Goal: Information Seeking & Learning: Learn about a topic

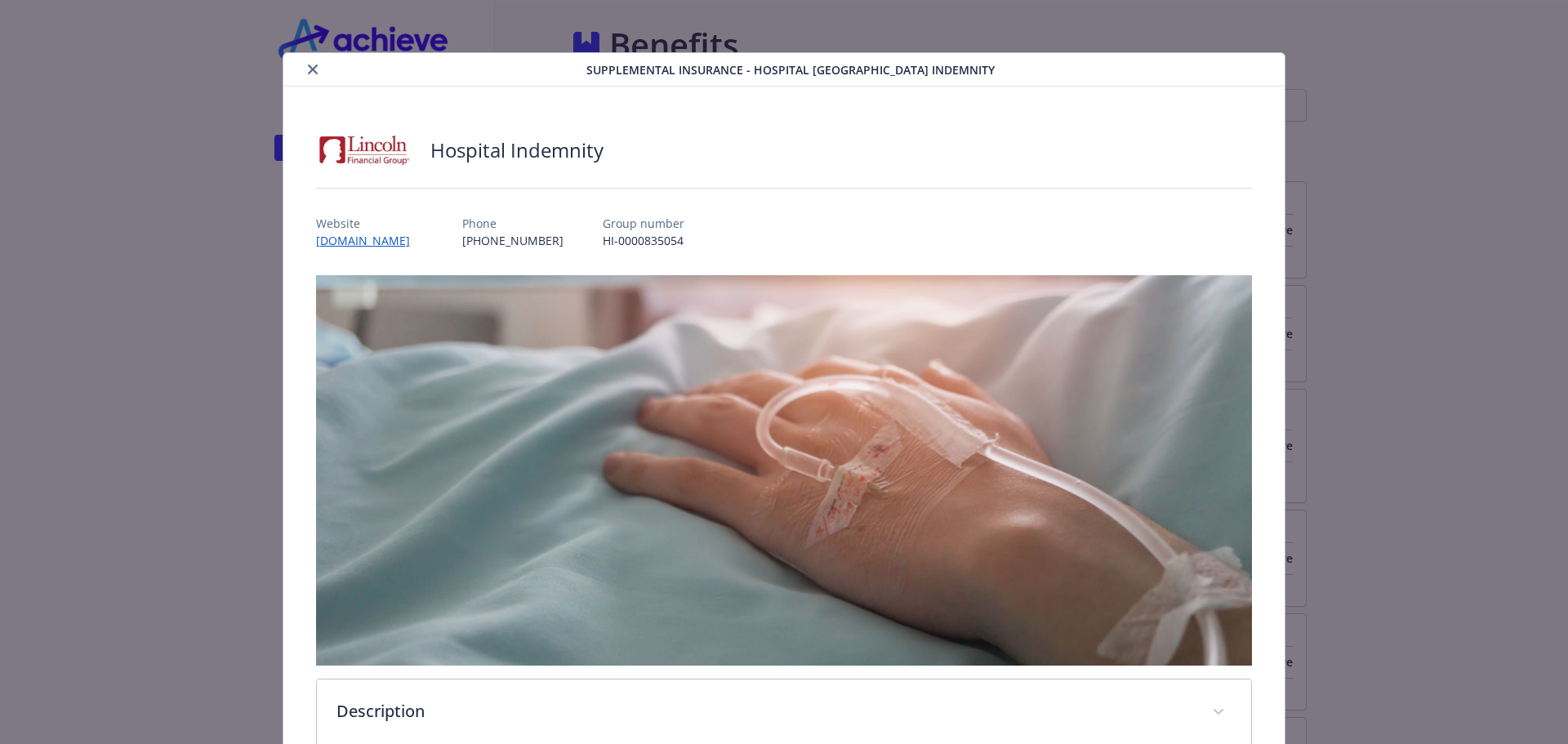
scroll to position [500, 0]
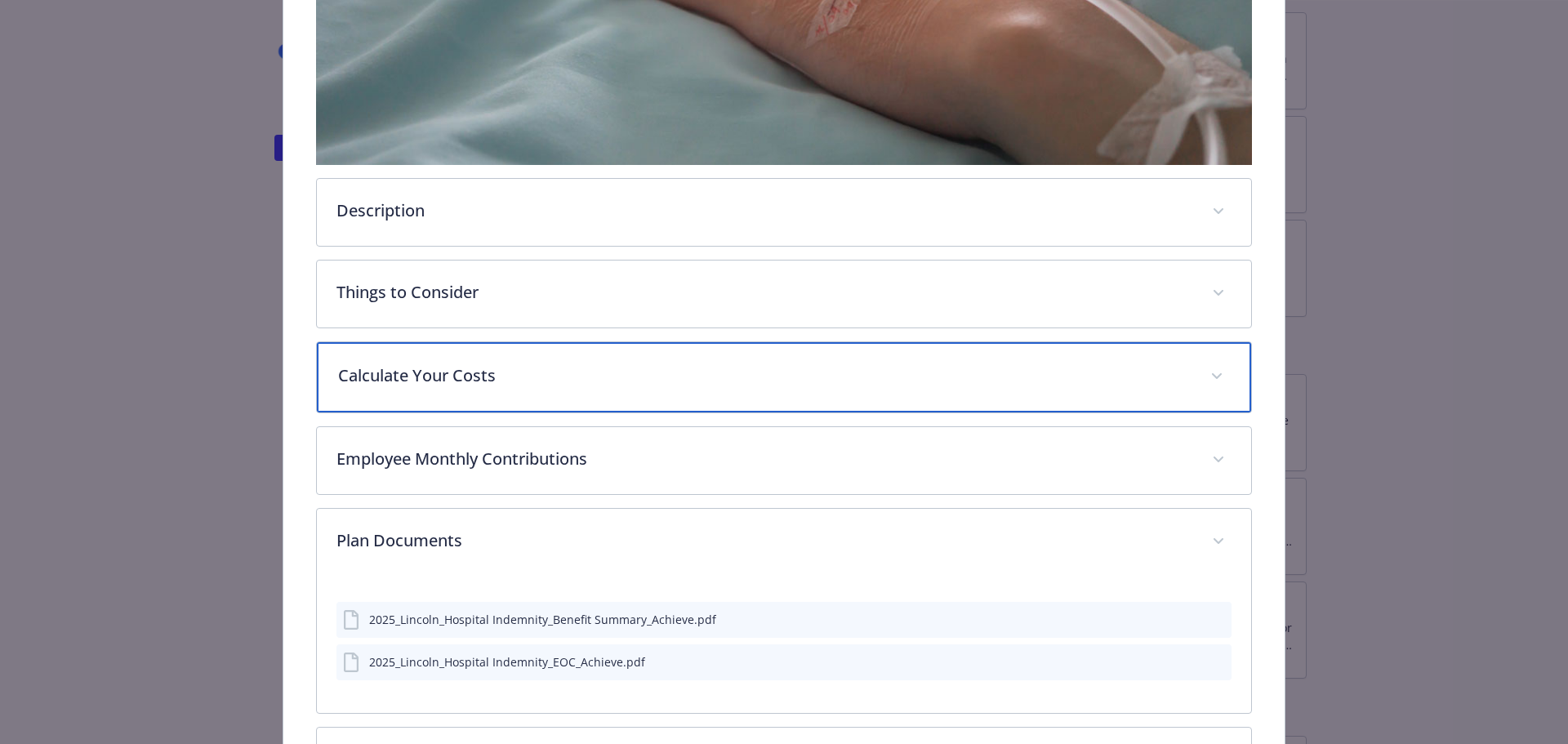
click at [467, 392] on div "Calculate Your Costs" at bounding box center [785, 378] width 936 height 71
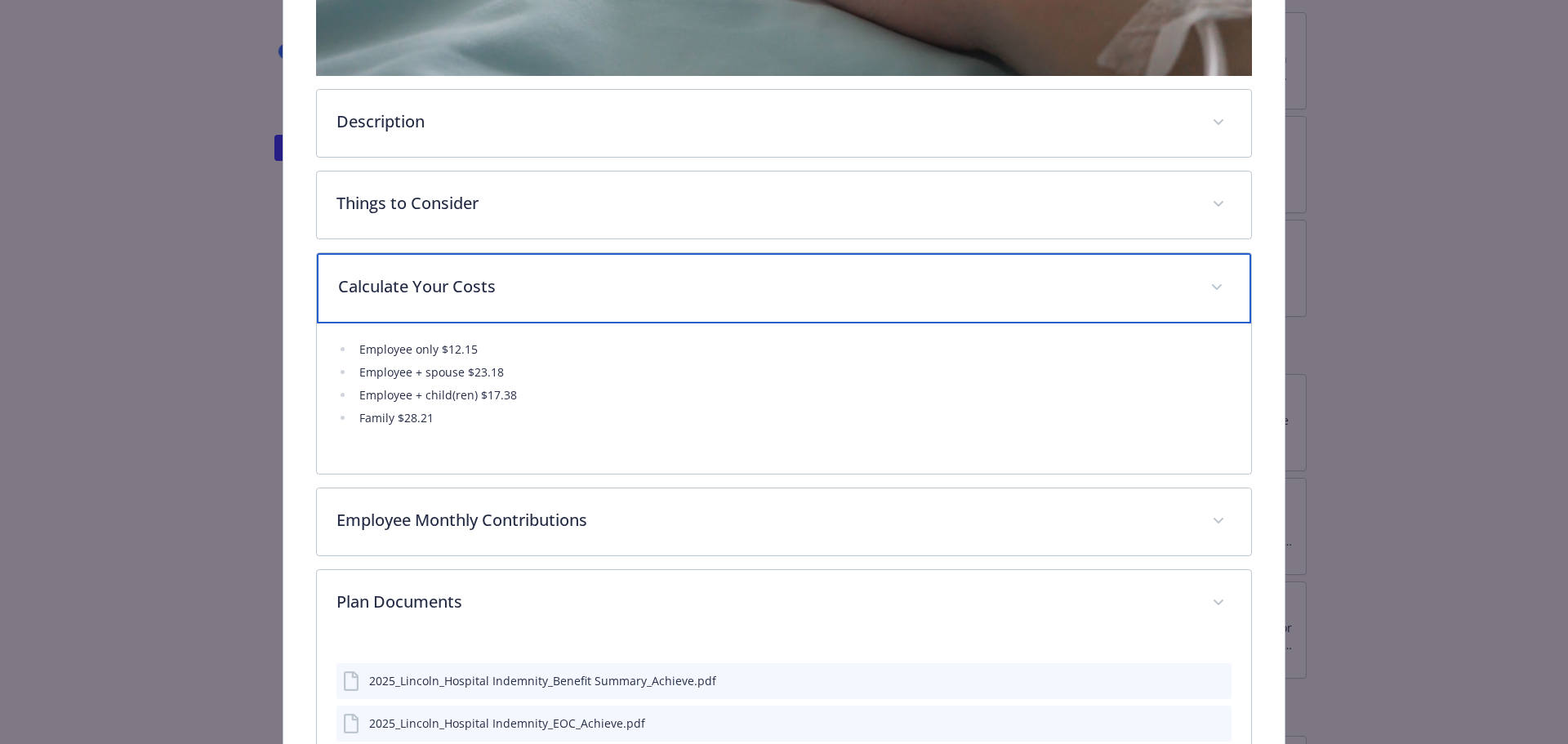
scroll to position [664, 0]
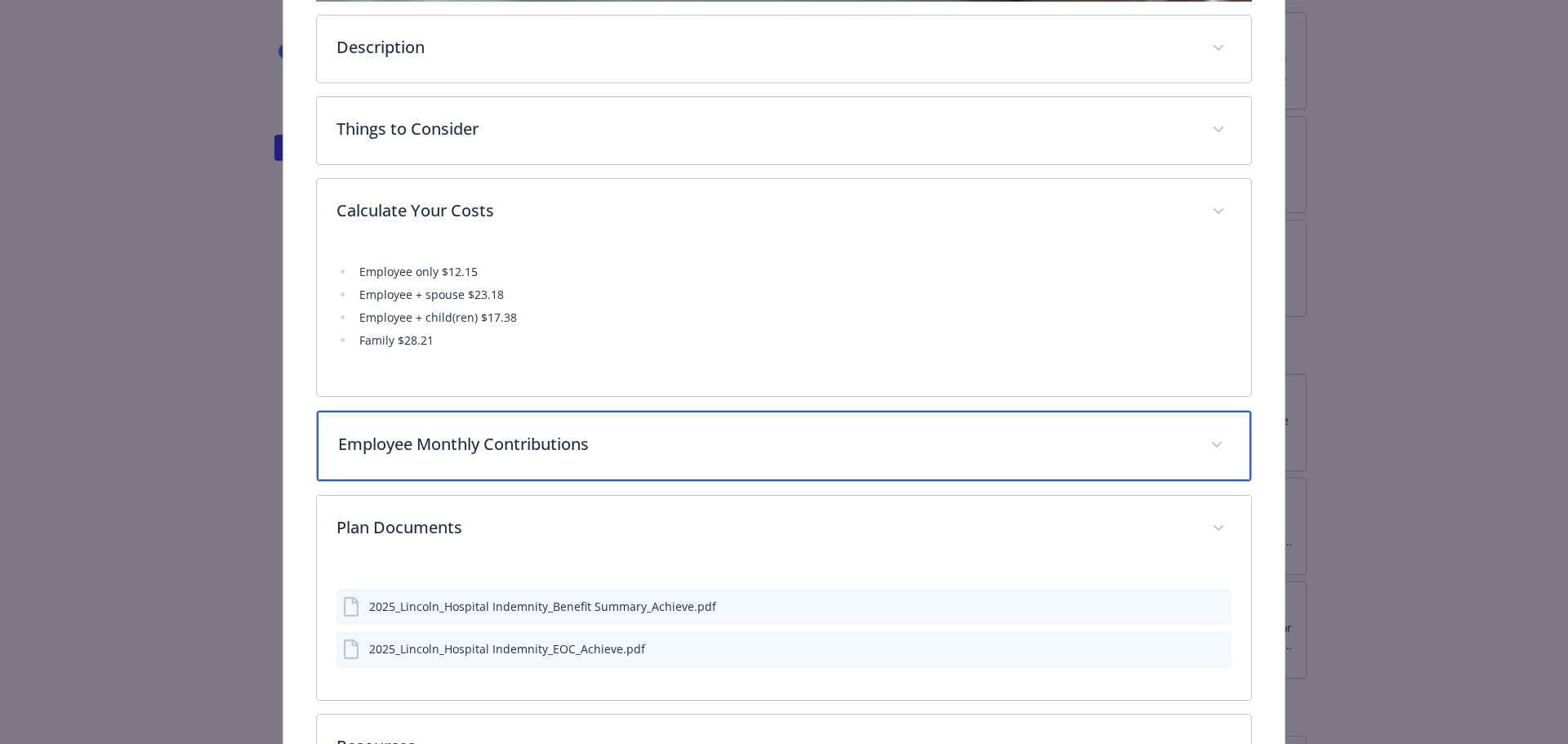
click at [551, 446] on p "Employee Monthly Contributions" at bounding box center [765, 445] width 854 height 24
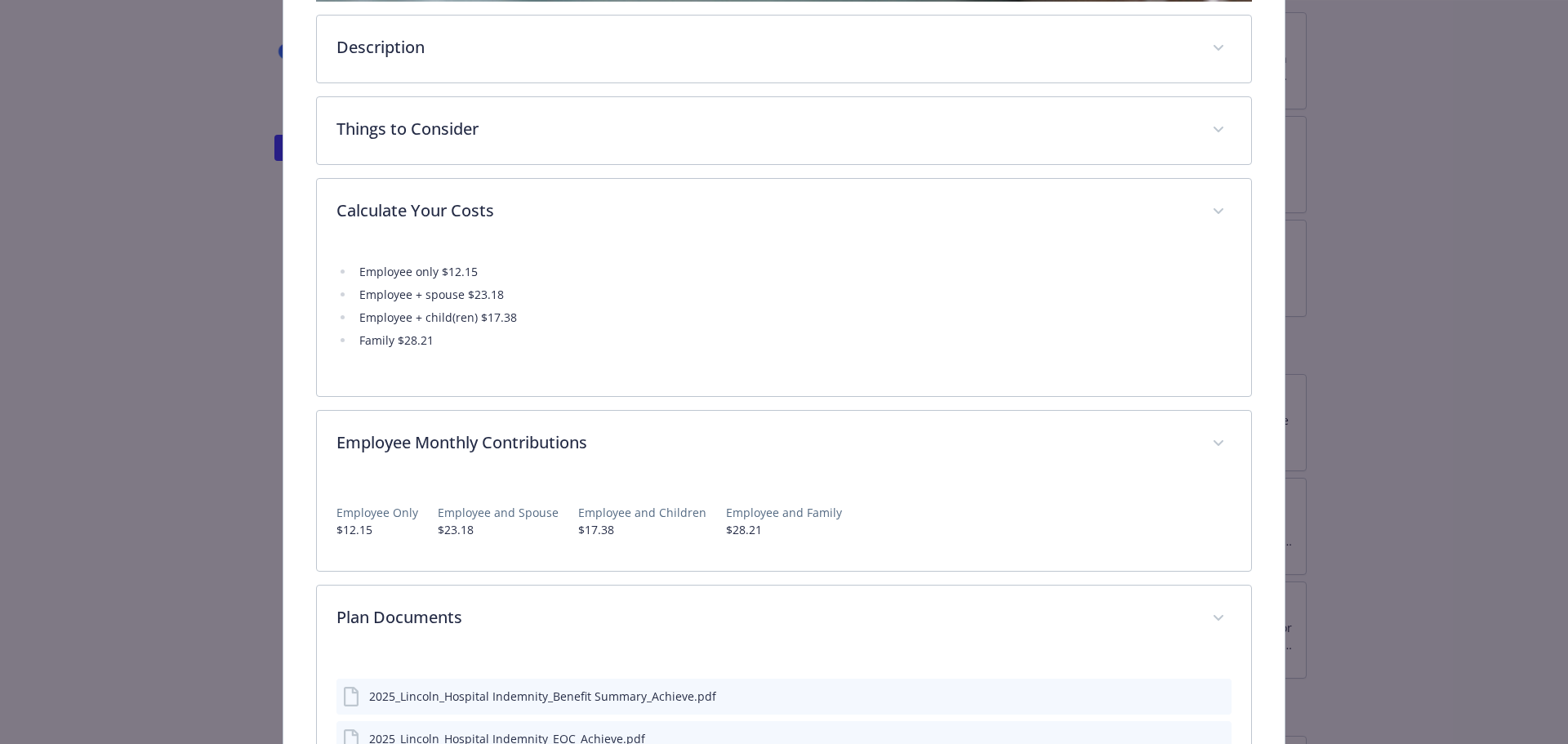
click at [218, 474] on div "Supplemental Insurance - Hospital [GEOGRAPHIC_DATA] [GEOGRAPHIC_DATA] Indemnity…" at bounding box center [784, 150] width 1255 height 1524
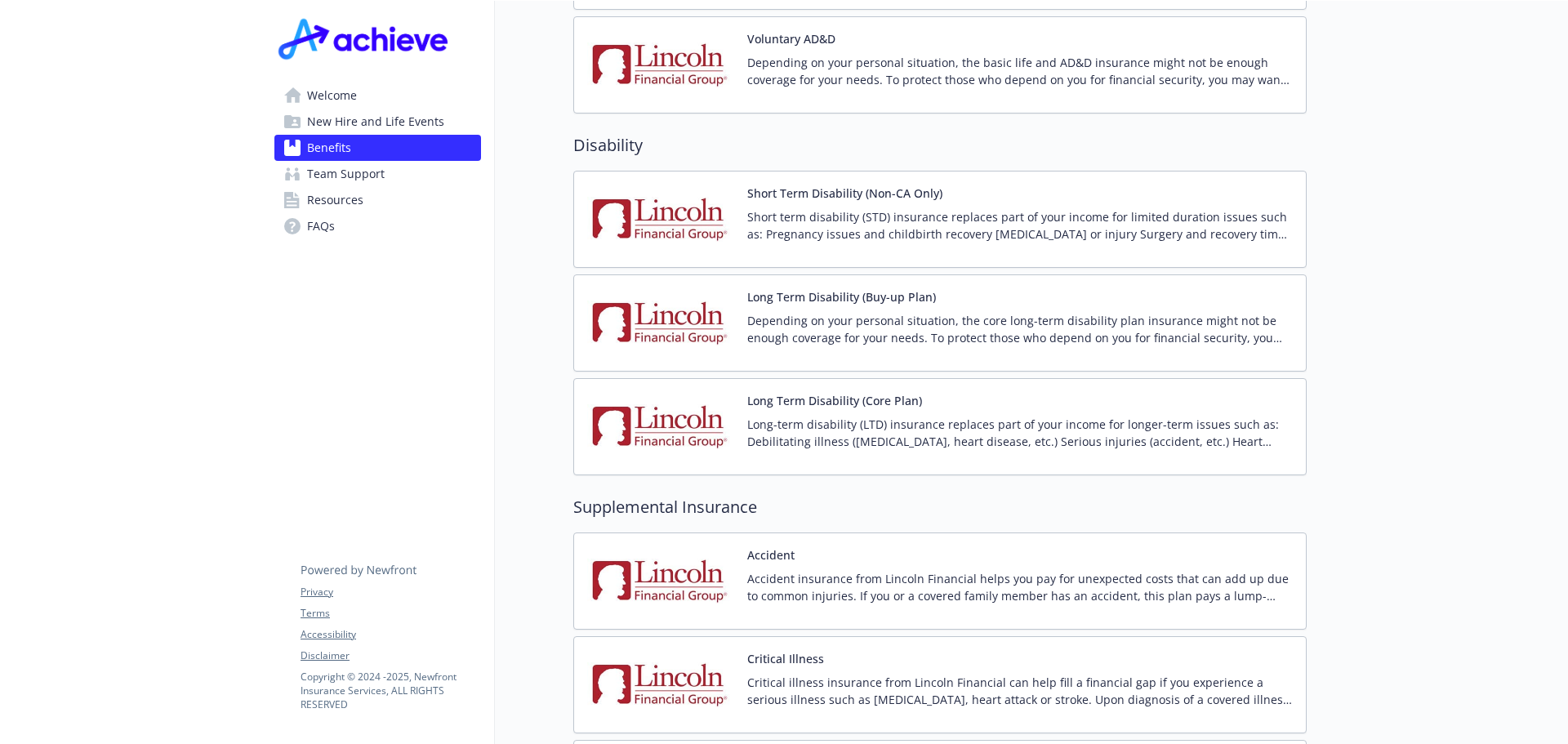
scroll to position [1470, 0]
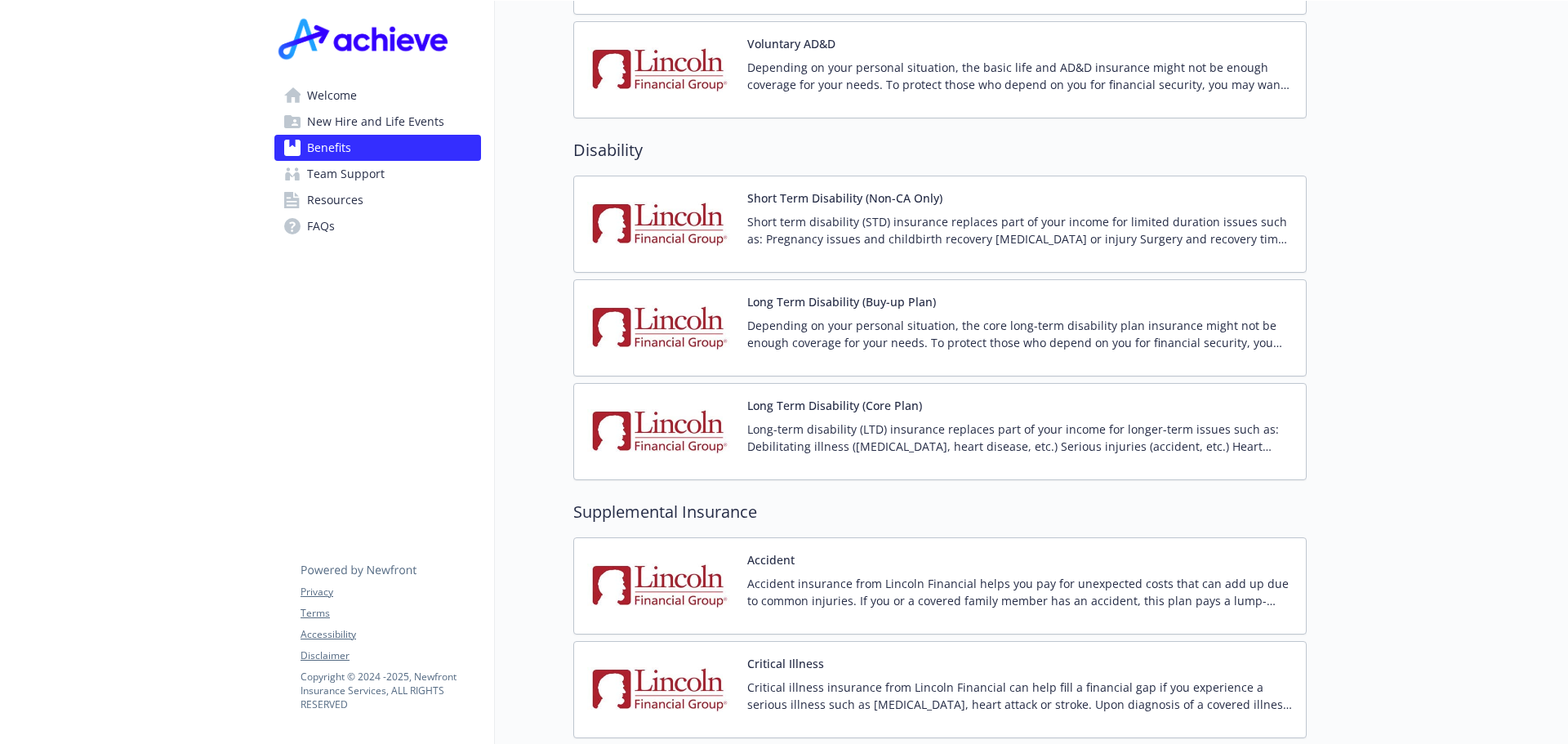
click at [882, 420] on p "Long-term disability (LTD) insurance replaces part of your income for longer-te…" at bounding box center [1020, 437] width 546 height 34
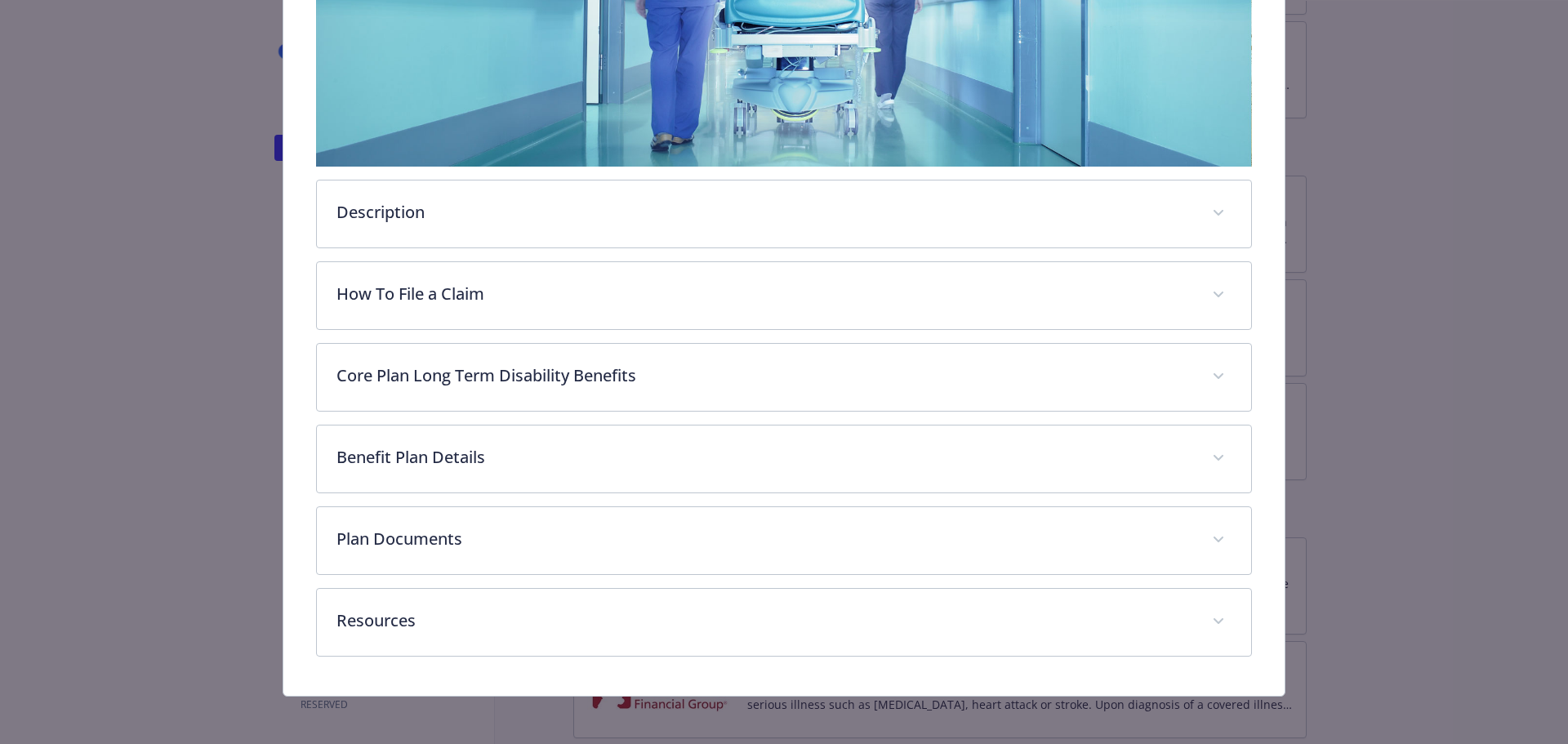
scroll to position [404, 0]
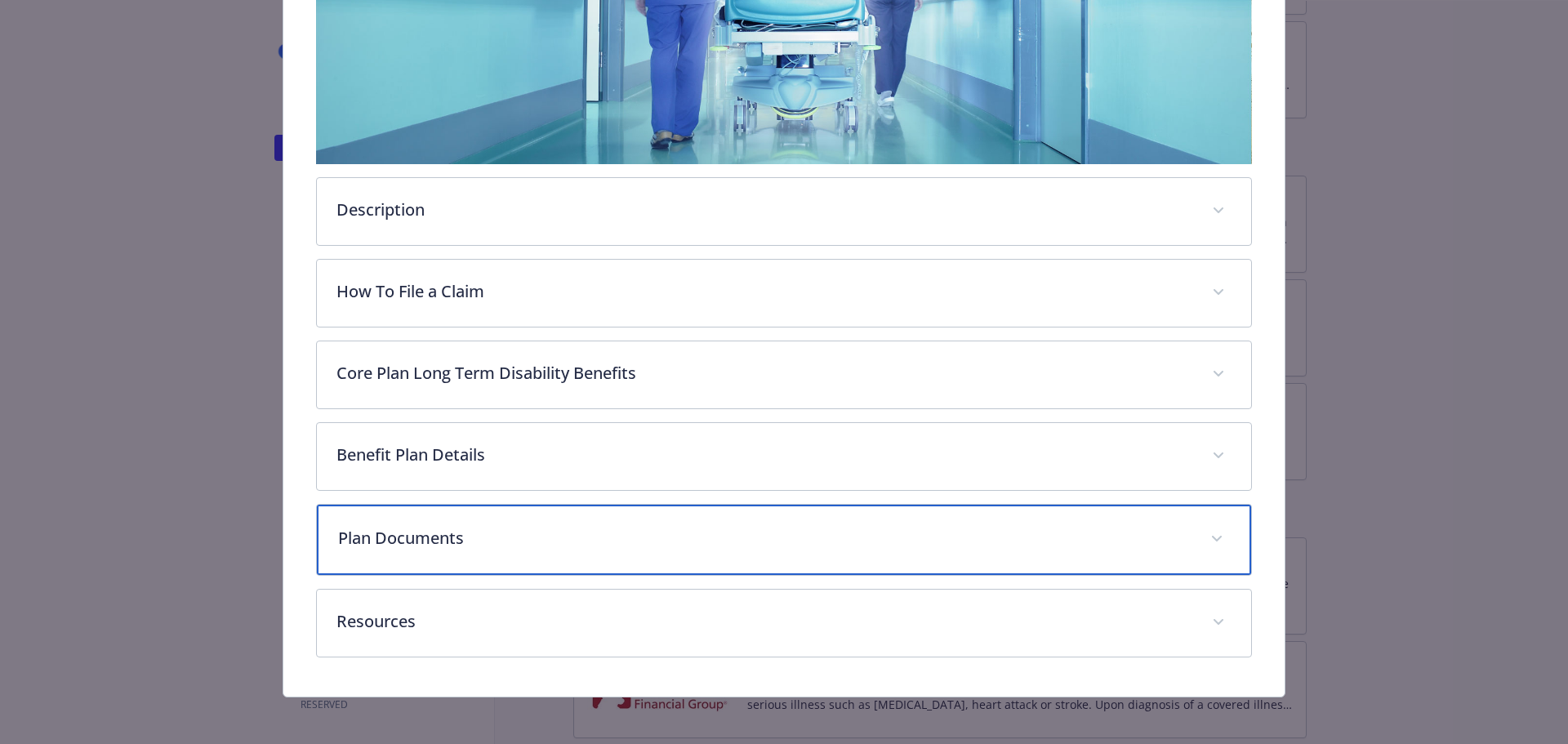
click at [399, 558] on div "Plan Documents" at bounding box center [785, 540] width 936 height 71
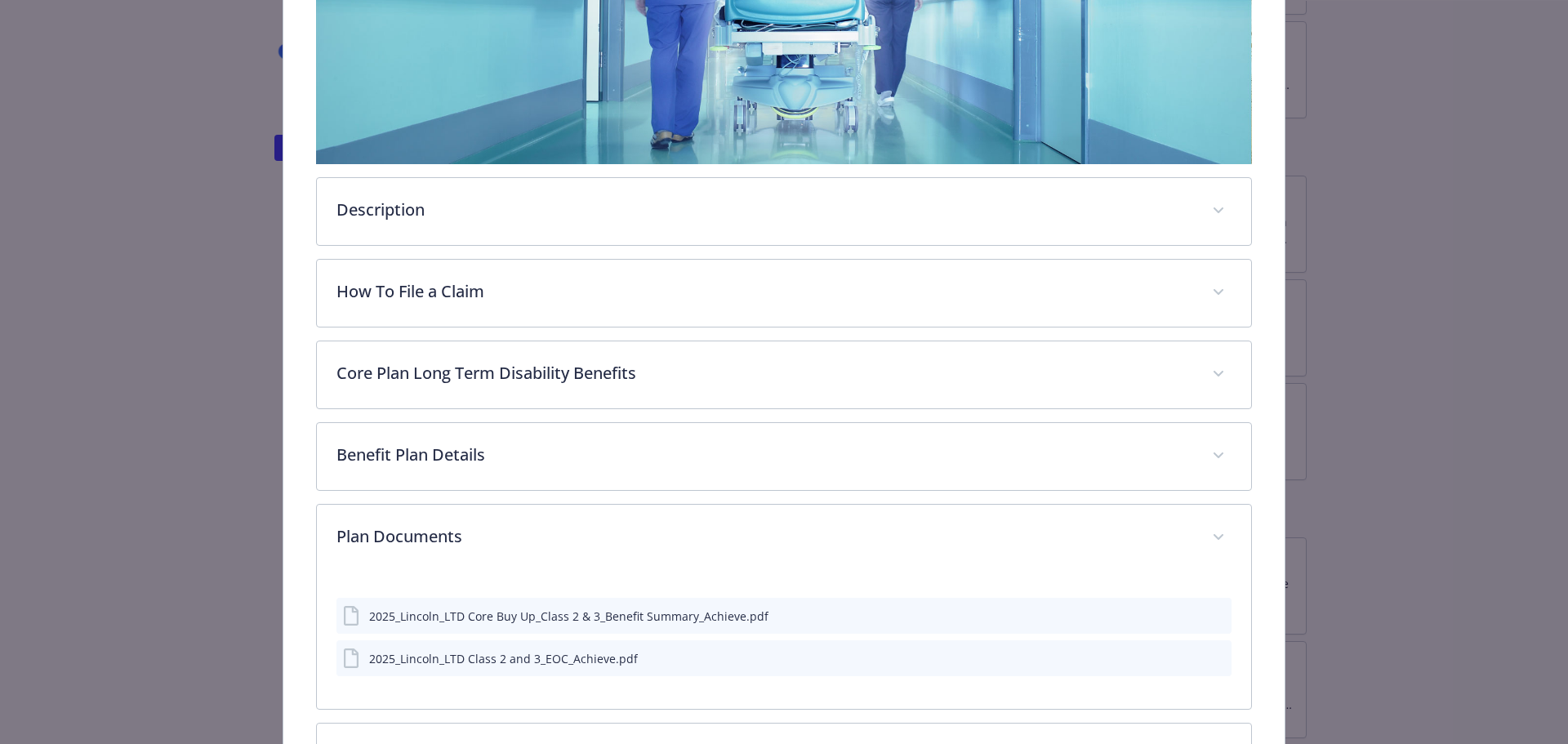
click at [1207, 620] on button "details for plan Disability - Long Term Disability (Core Plan) - Long Term Disa…" at bounding box center [1216, 616] width 18 height 17
click at [1211, 611] on icon "preview file" at bounding box center [1216, 615] width 15 height 11
click at [188, 422] on div "Disability - Long Term Disability (Core Plan) - Long Term Disability (LTD) Long…" at bounding box center [784, 240] width 1255 height 1183
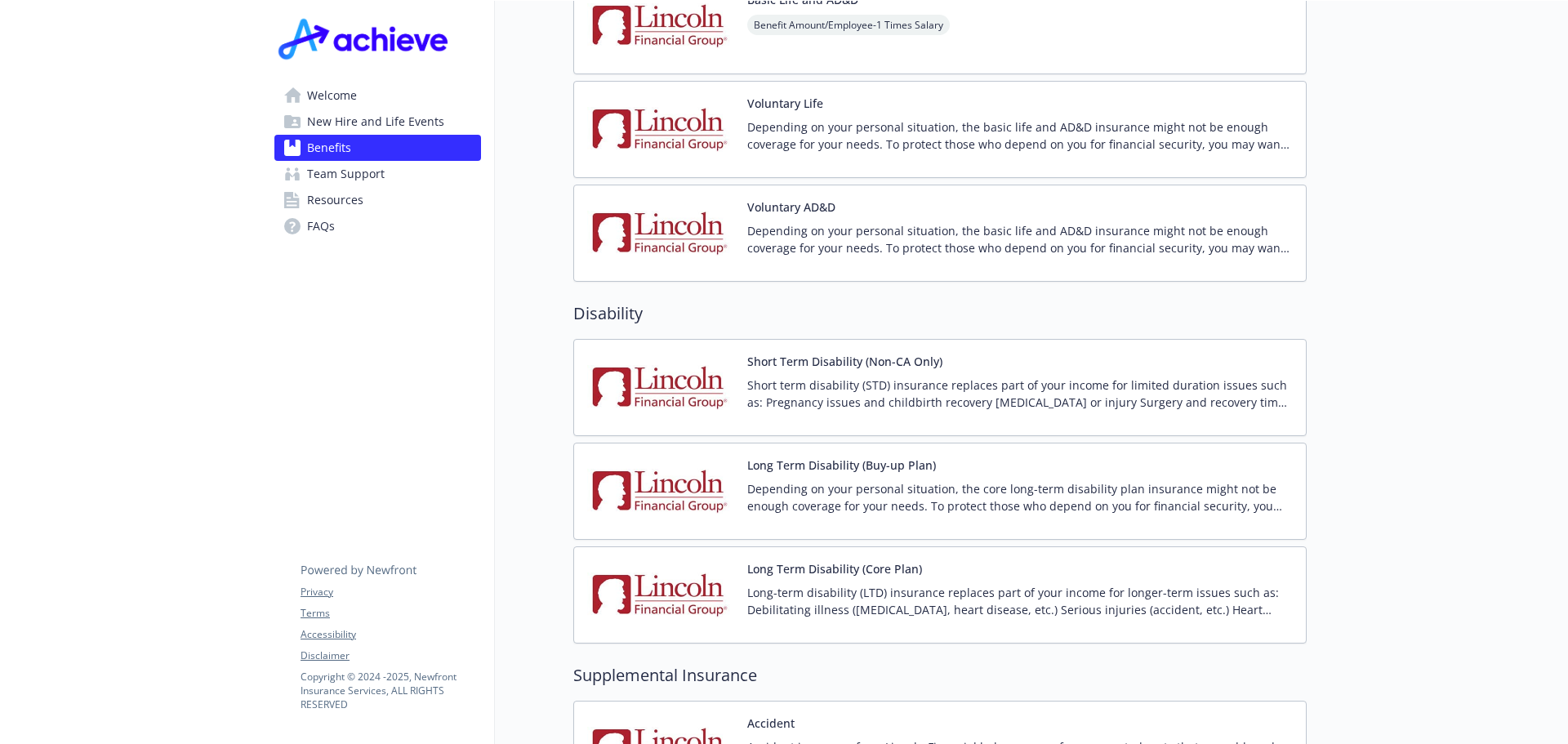
click at [956, 393] on div "Short term disability (STD) insurance replaces part of your income for limited …" at bounding box center [1020, 399] width 546 height 46
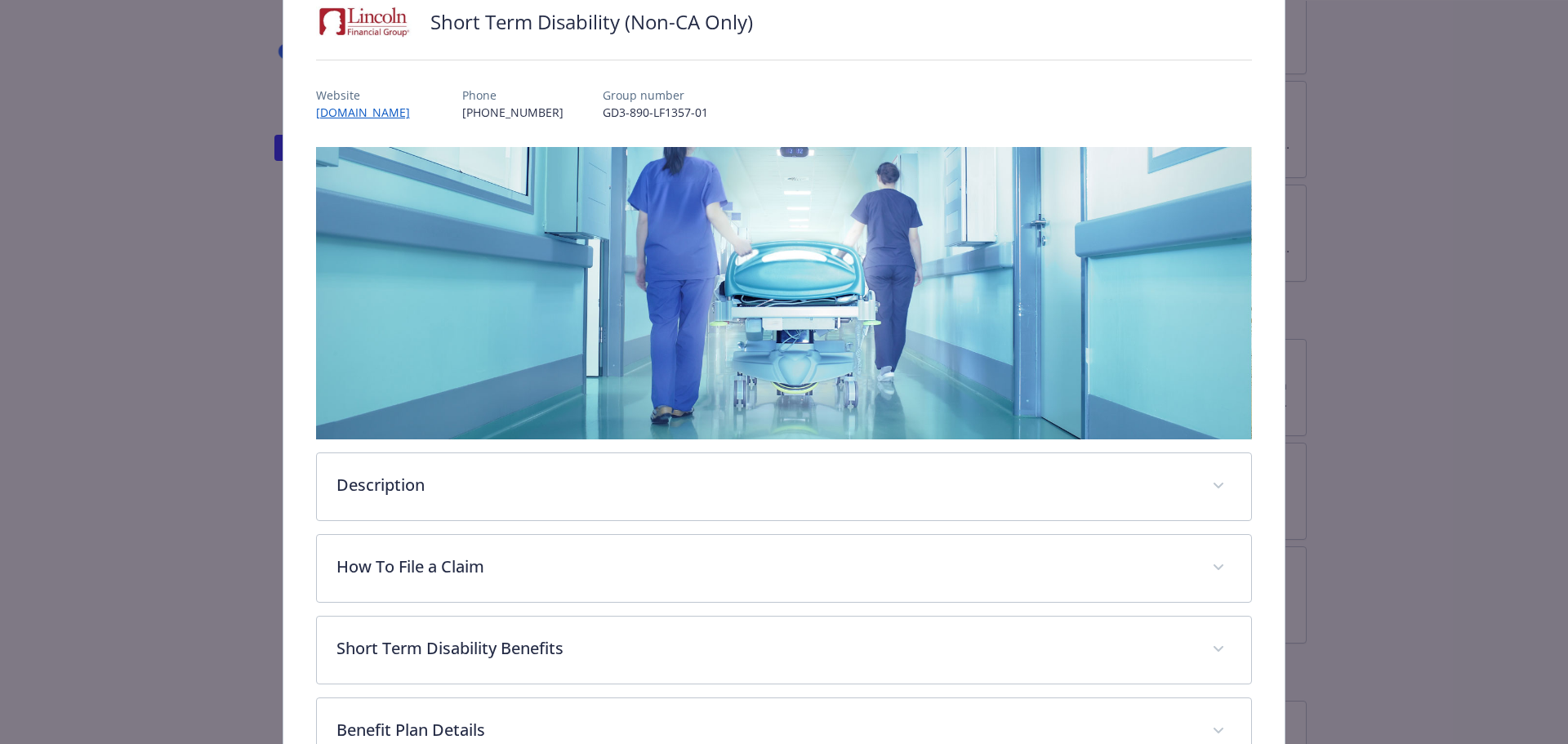
scroll to position [376, 0]
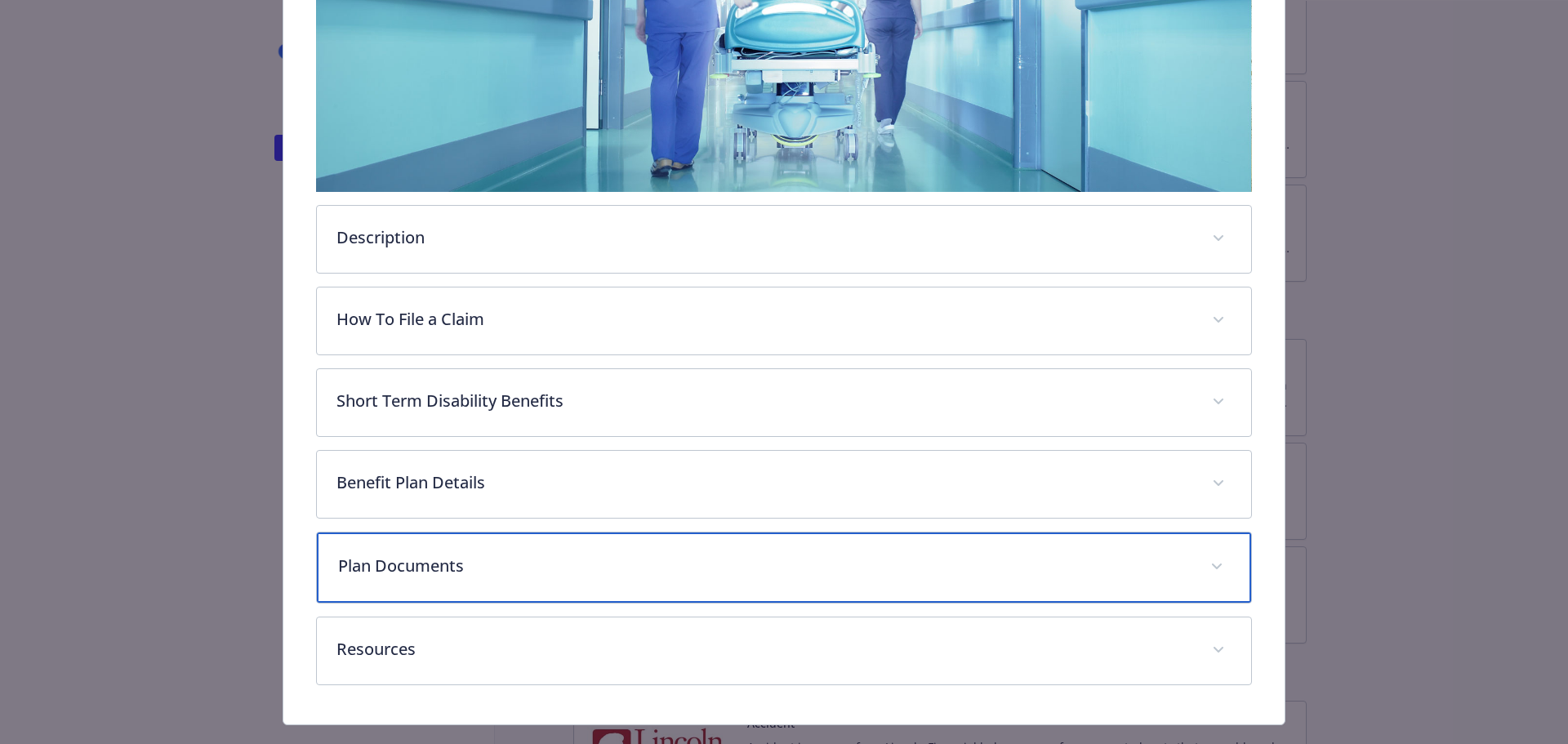
click at [500, 553] on p "Plan Documents" at bounding box center [765, 565] width 854 height 24
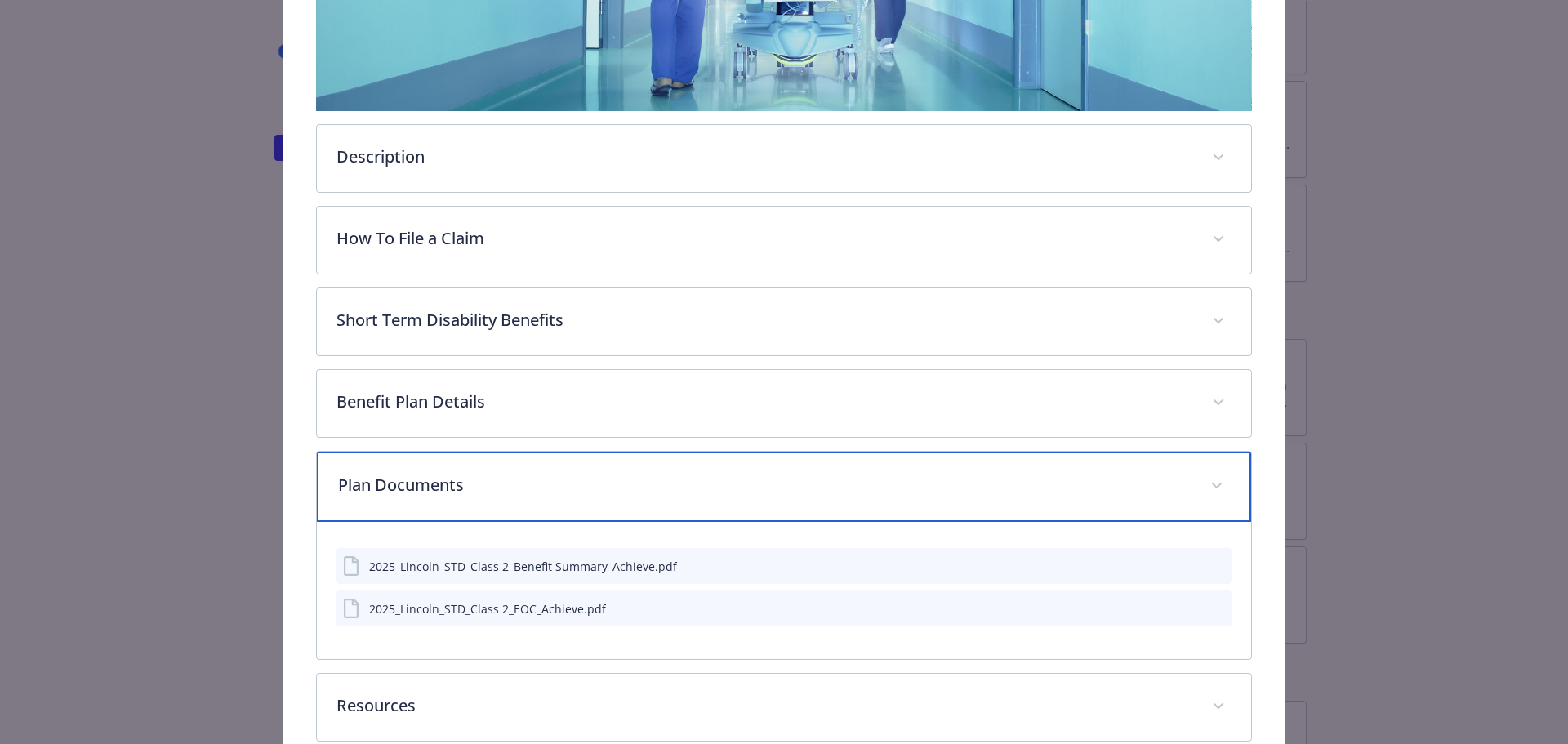
scroll to position [458, 0]
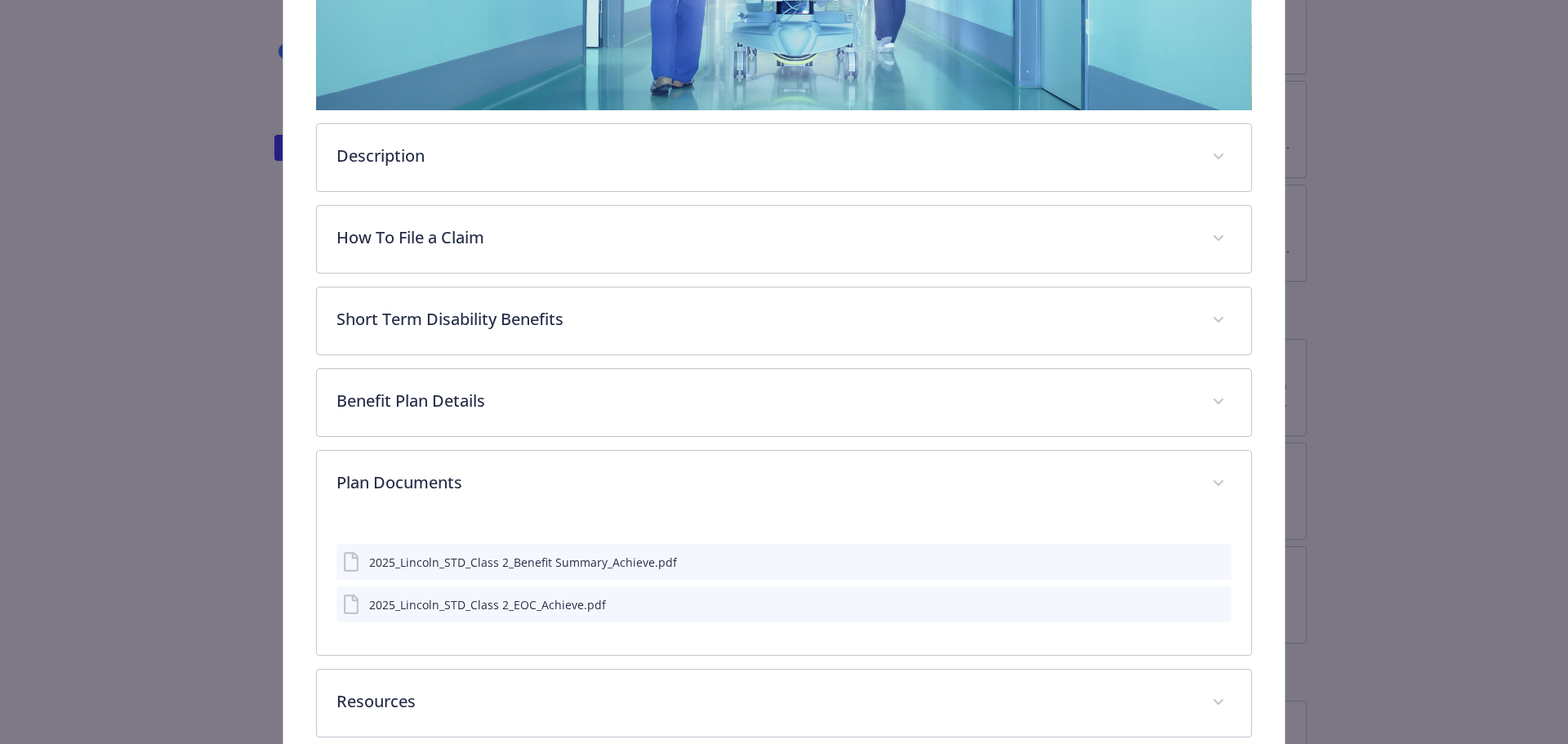
click at [1209, 563] on icon "preview file" at bounding box center [1216, 561] width 15 height 11
